Goal: Transaction & Acquisition: Subscribe to service/newsletter

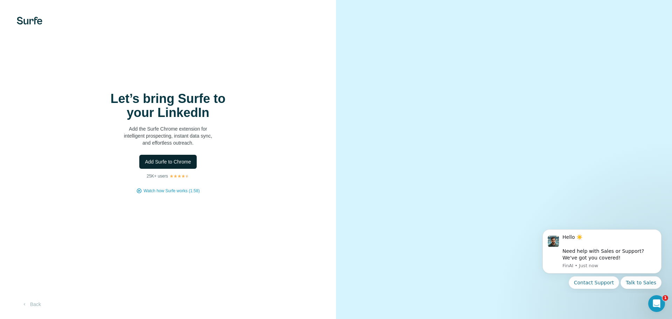
click at [173, 160] on span "Add Surfe to Chrome" at bounding box center [168, 161] width 46 height 7
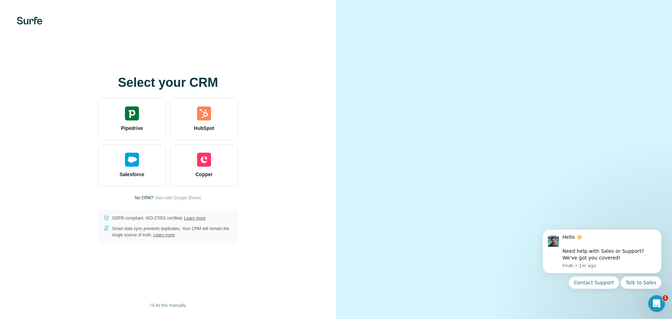
click at [189, 194] on div "Select your CRM Pipedrive HubSpot Salesforce Copper No CRM? Start with Google S…" at bounding box center [168, 160] width 308 height 168
click at [188, 198] on span "Start with Google Sheets" at bounding box center [178, 197] width 47 height 6
